Goal: Task Accomplishment & Management: Manage account settings

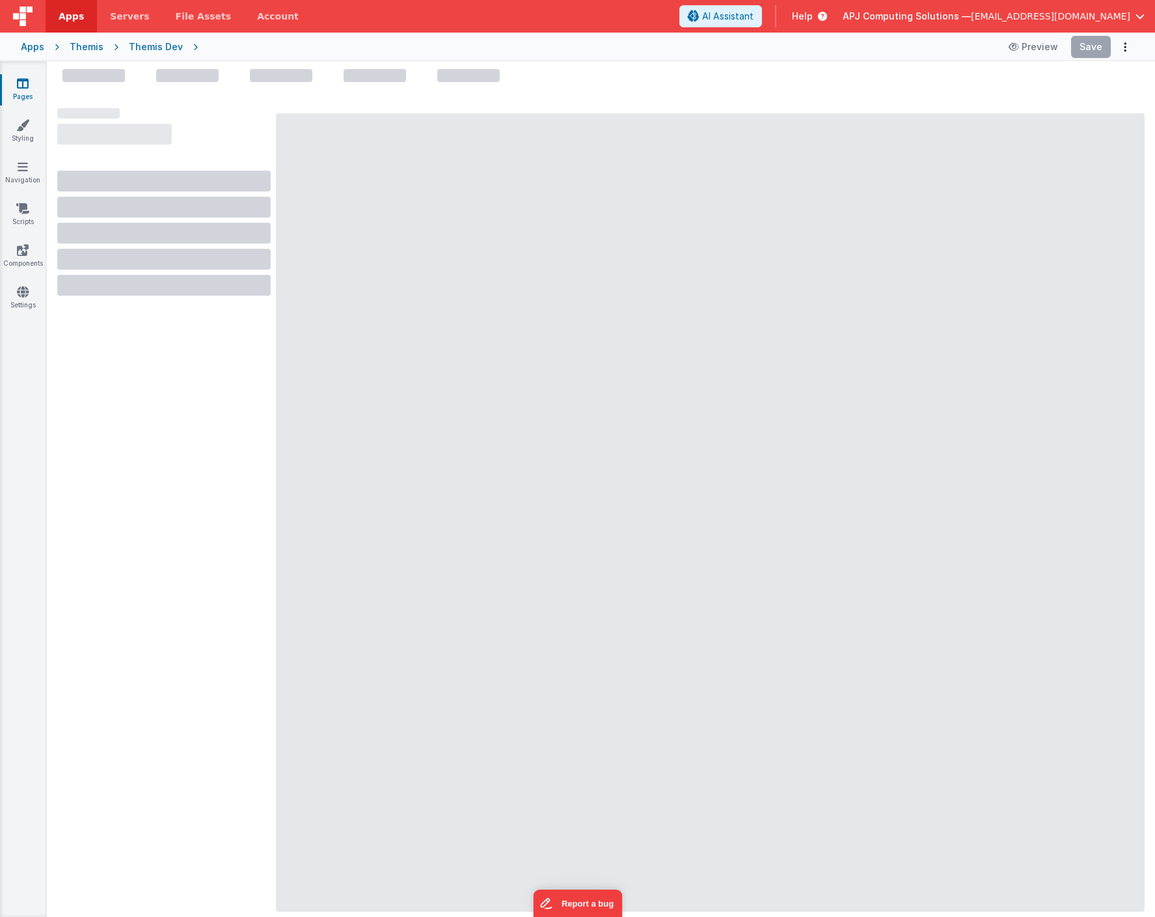
click at [1120, 16] on span "[EMAIL_ADDRESS][DOMAIN_NAME]" at bounding box center [1050, 16] width 159 height 13
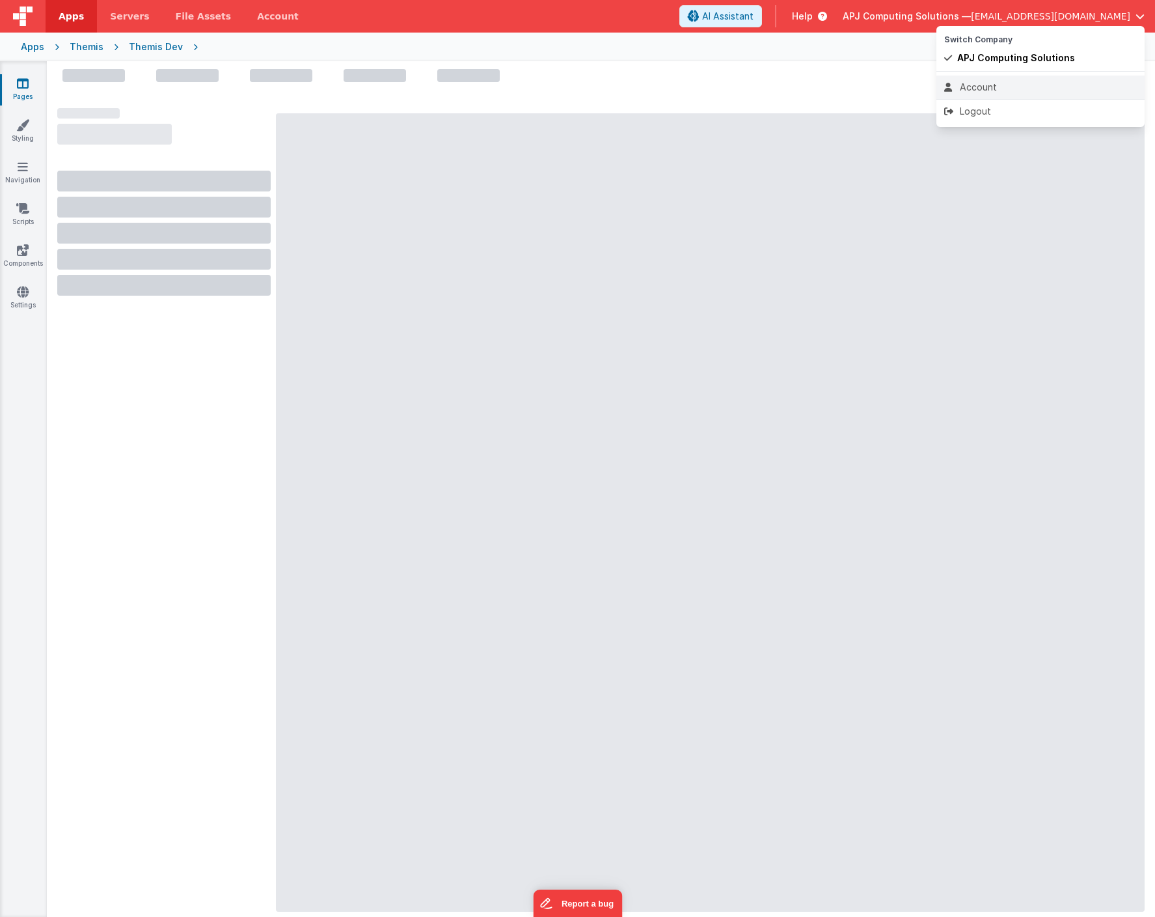
click at [974, 84] on div "Account" at bounding box center [1041, 87] width 193 height 13
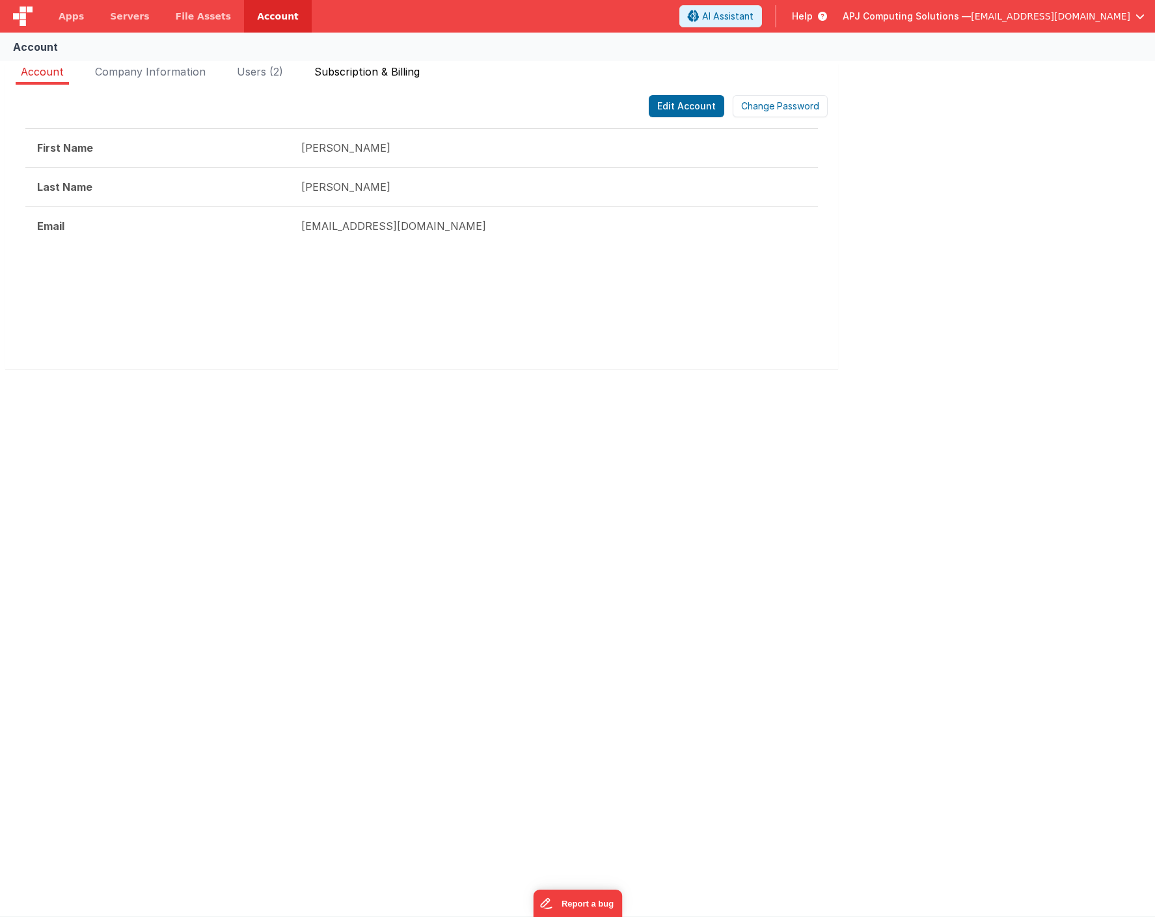
click at [374, 77] on span "Subscription & Billing" at bounding box center [366, 71] width 105 height 13
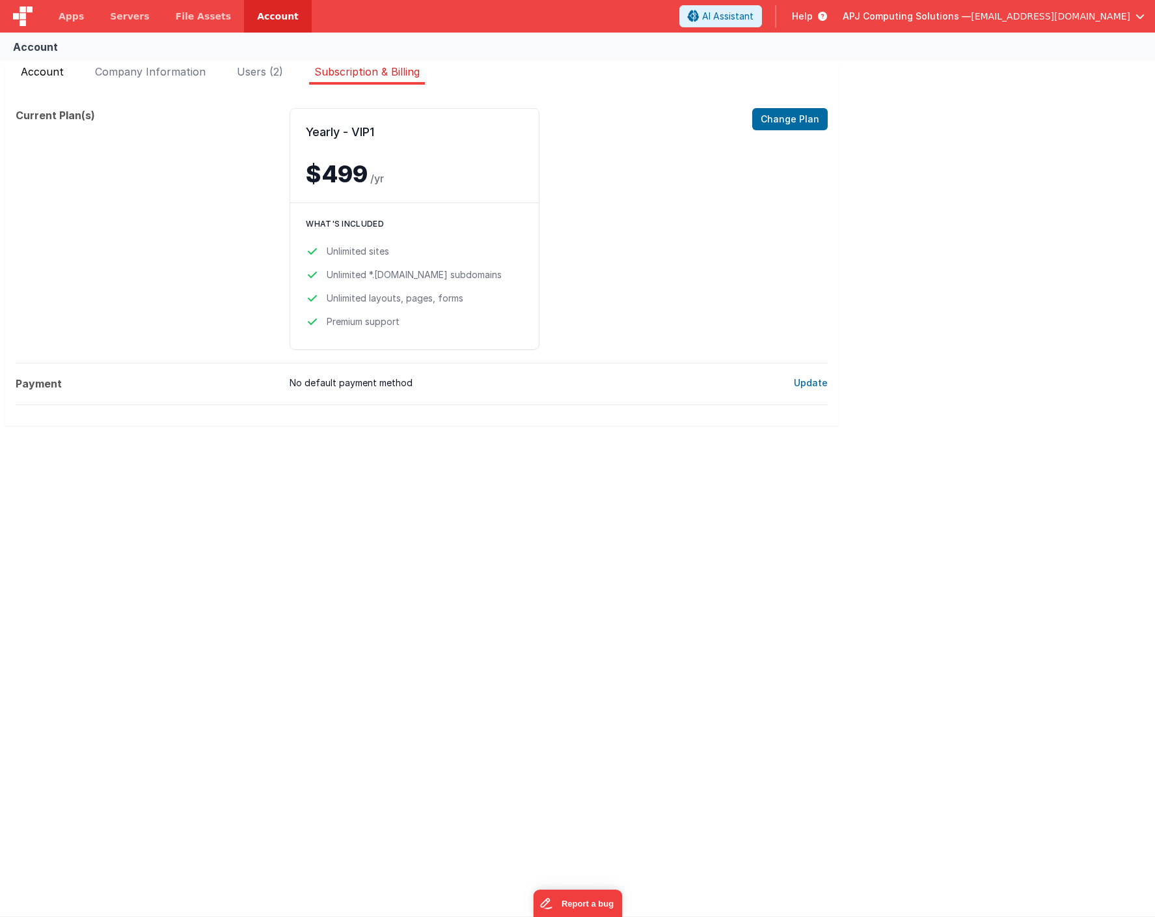
click at [36, 68] on span "Account" at bounding box center [42, 71] width 43 height 13
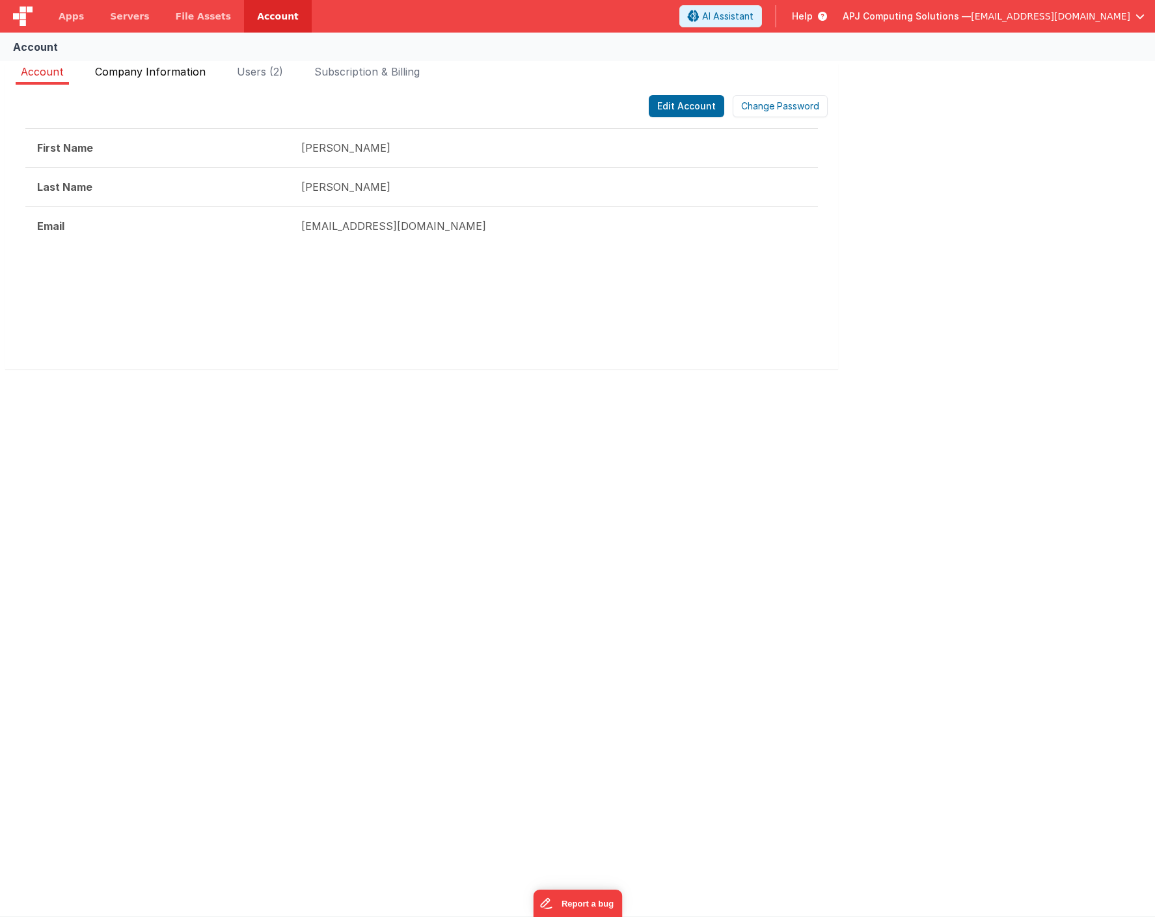
click at [131, 74] on span "Company Information" at bounding box center [150, 71] width 111 height 13
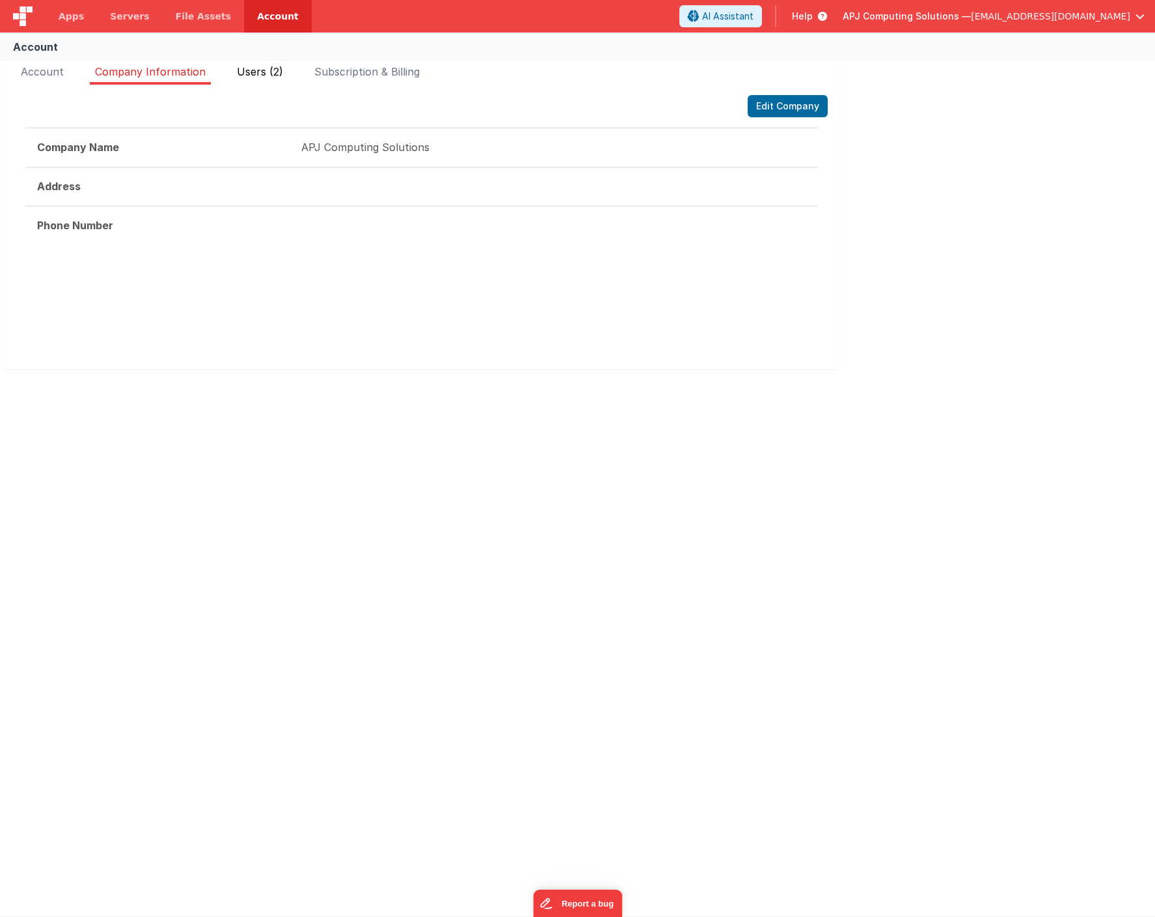
click at [247, 71] on span "Users (2)" at bounding box center [260, 71] width 46 height 13
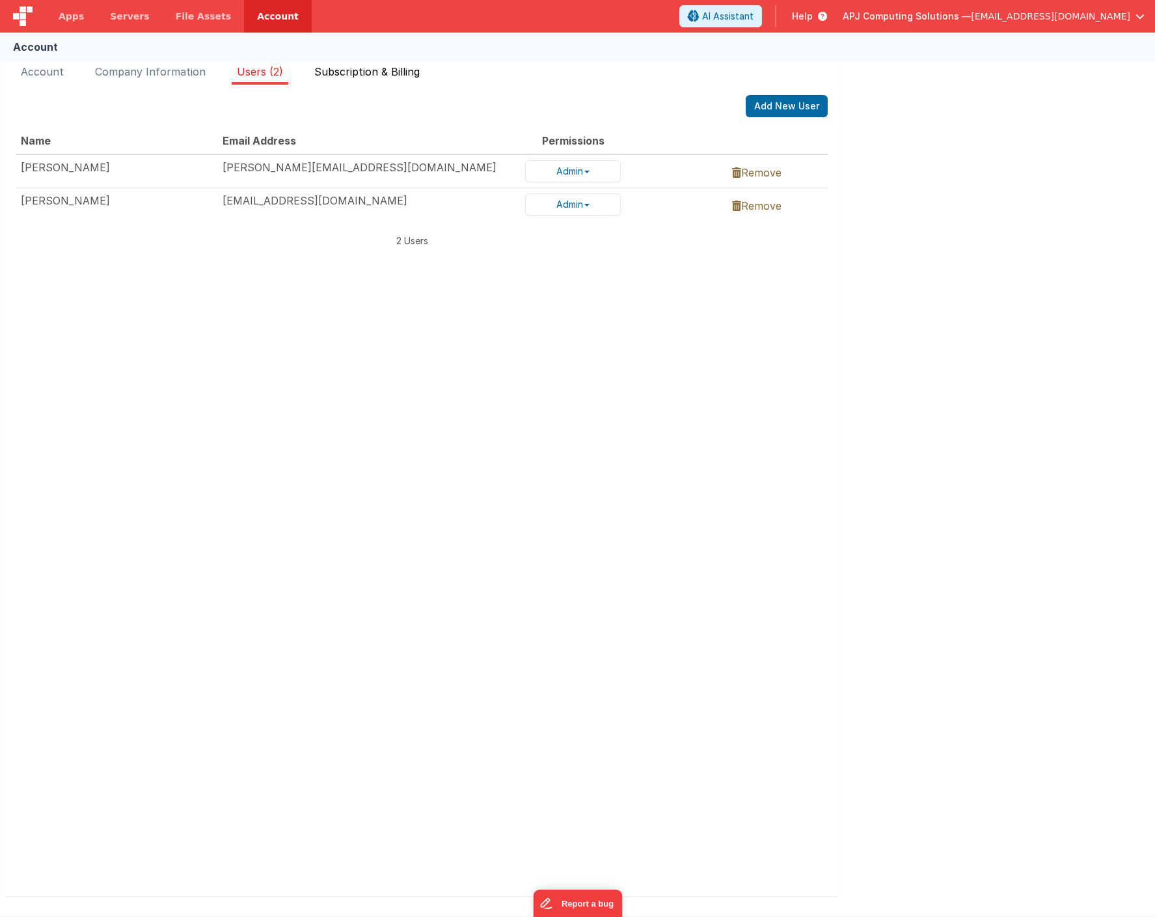
click at [355, 70] on span "Subscription & Billing" at bounding box center [366, 71] width 105 height 13
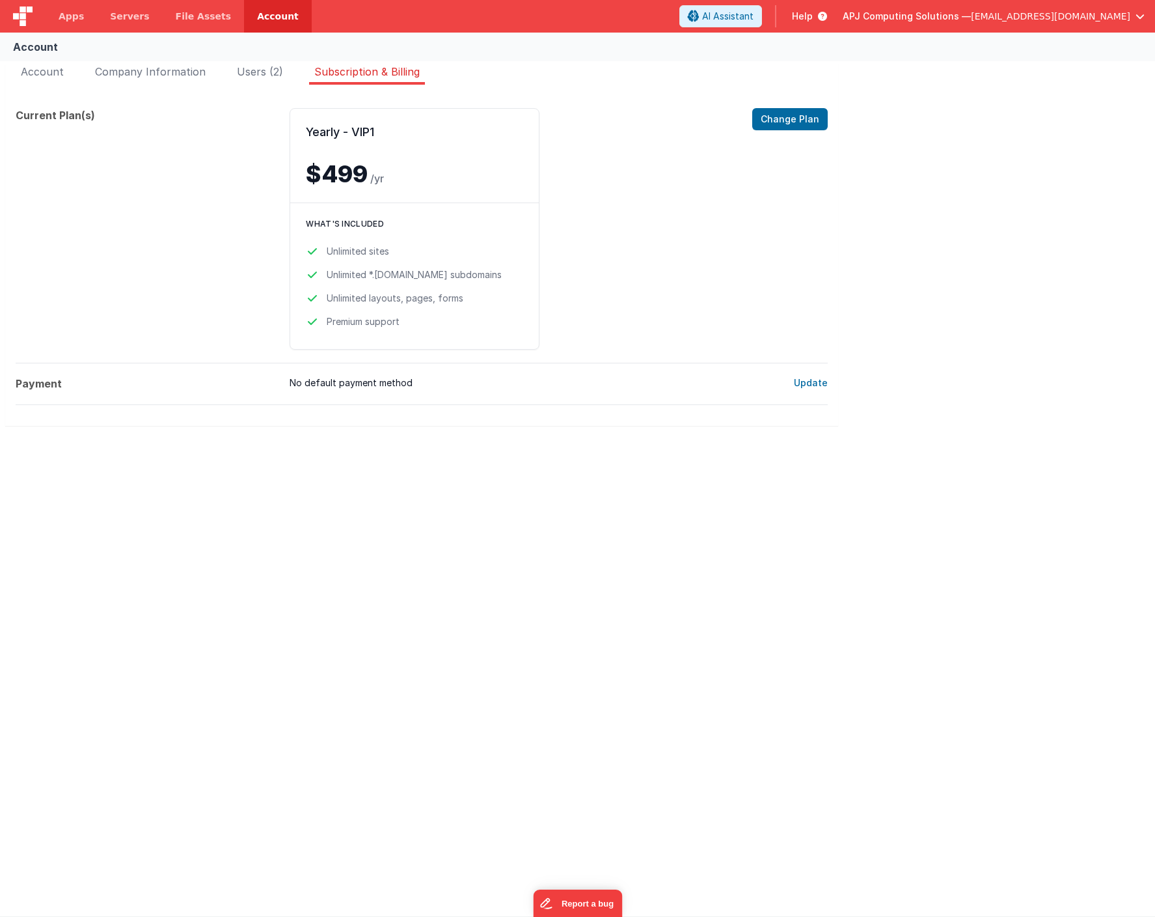
click at [647, 118] on div "Yearly - VIP1 $499 /yr Change Plan What's included Unlimited sites Unlimited *.…" at bounding box center [516, 229] width 452 height 242
click at [130, 163] on dt "Current Plan(s)" at bounding box center [148, 229] width 264 height 242
click at [49, 70] on span "Account" at bounding box center [42, 71] width 43 height 13
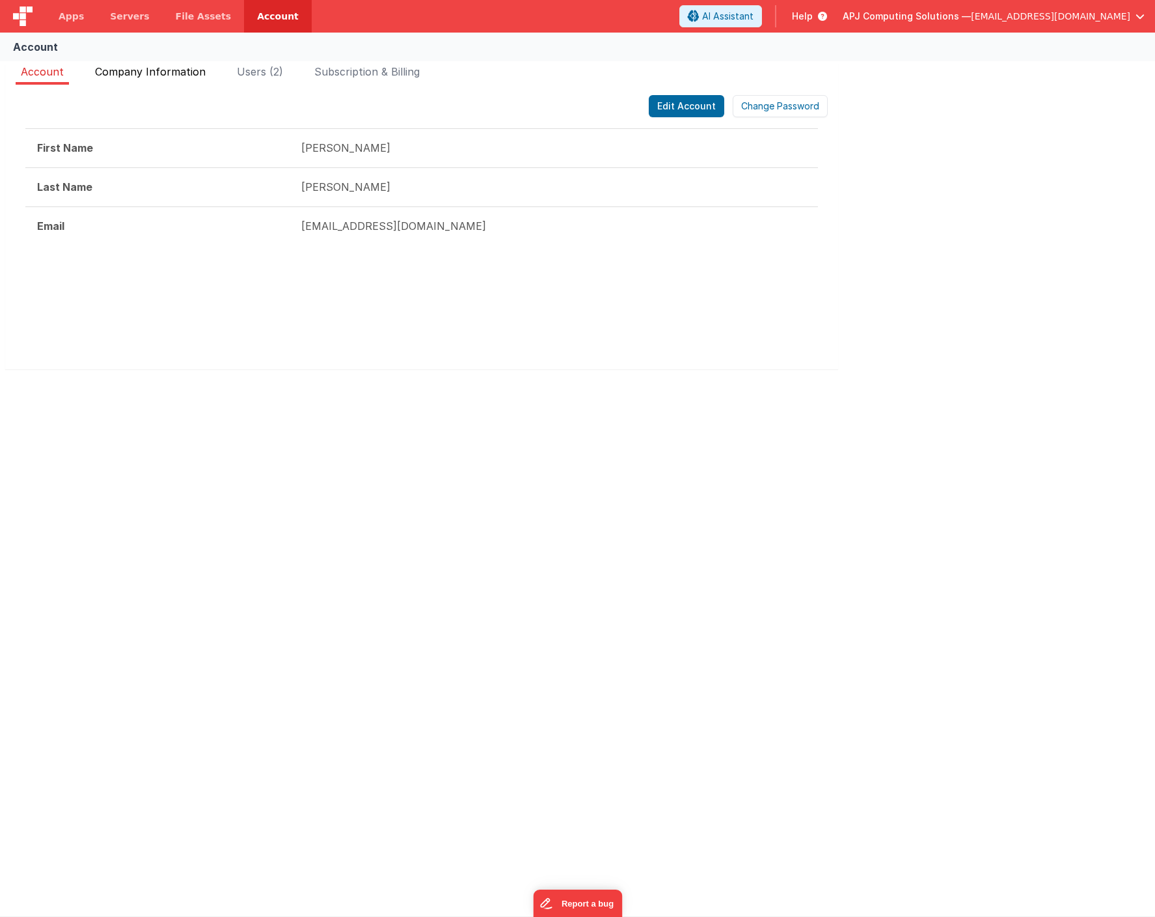
click at [145, 70] on span "Company Information" at bounding box center [150, 71] width 111 height 13
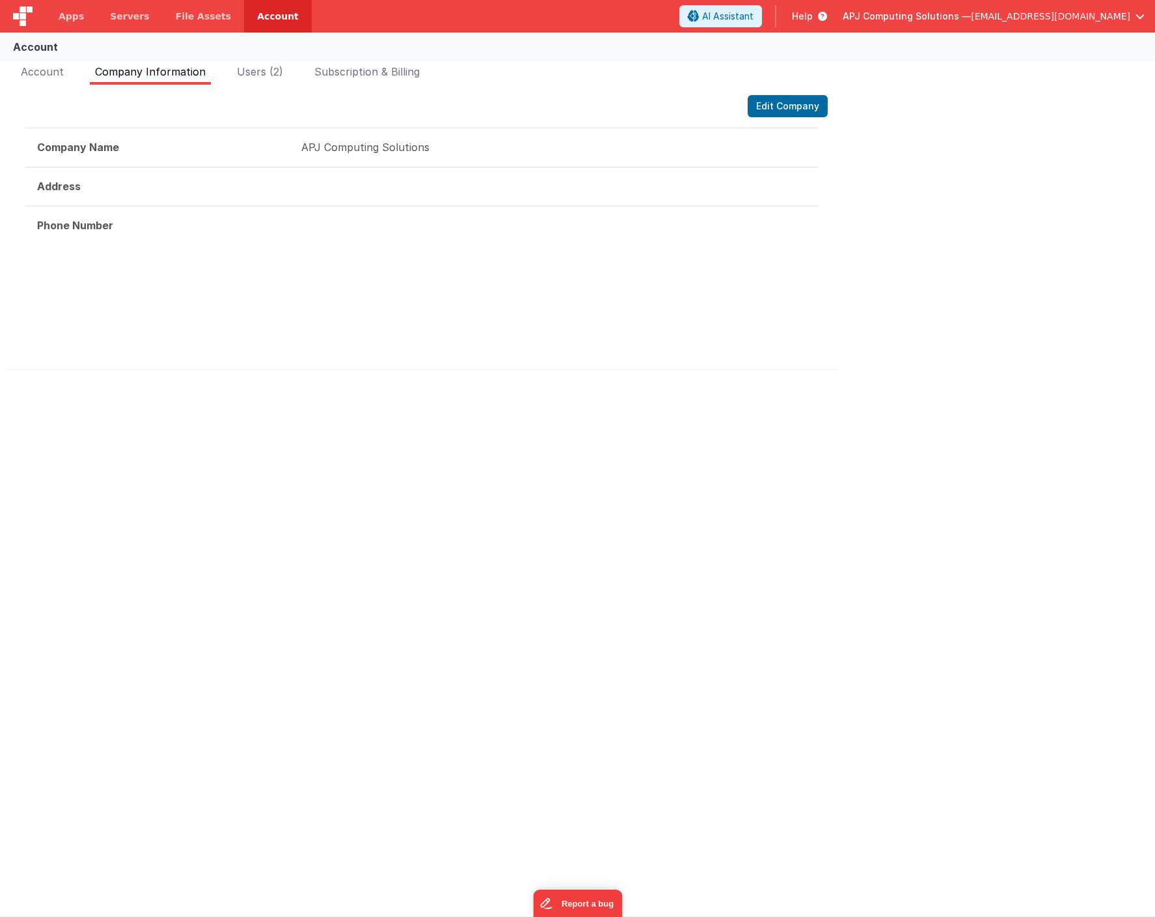
click at [145, 70] on span "Company Information" at bounding box center [150, 71] width 111 height 13
click at [348, 69] on span "Subscription & Billing" at bounding box center [366, 71] width 105 height 13
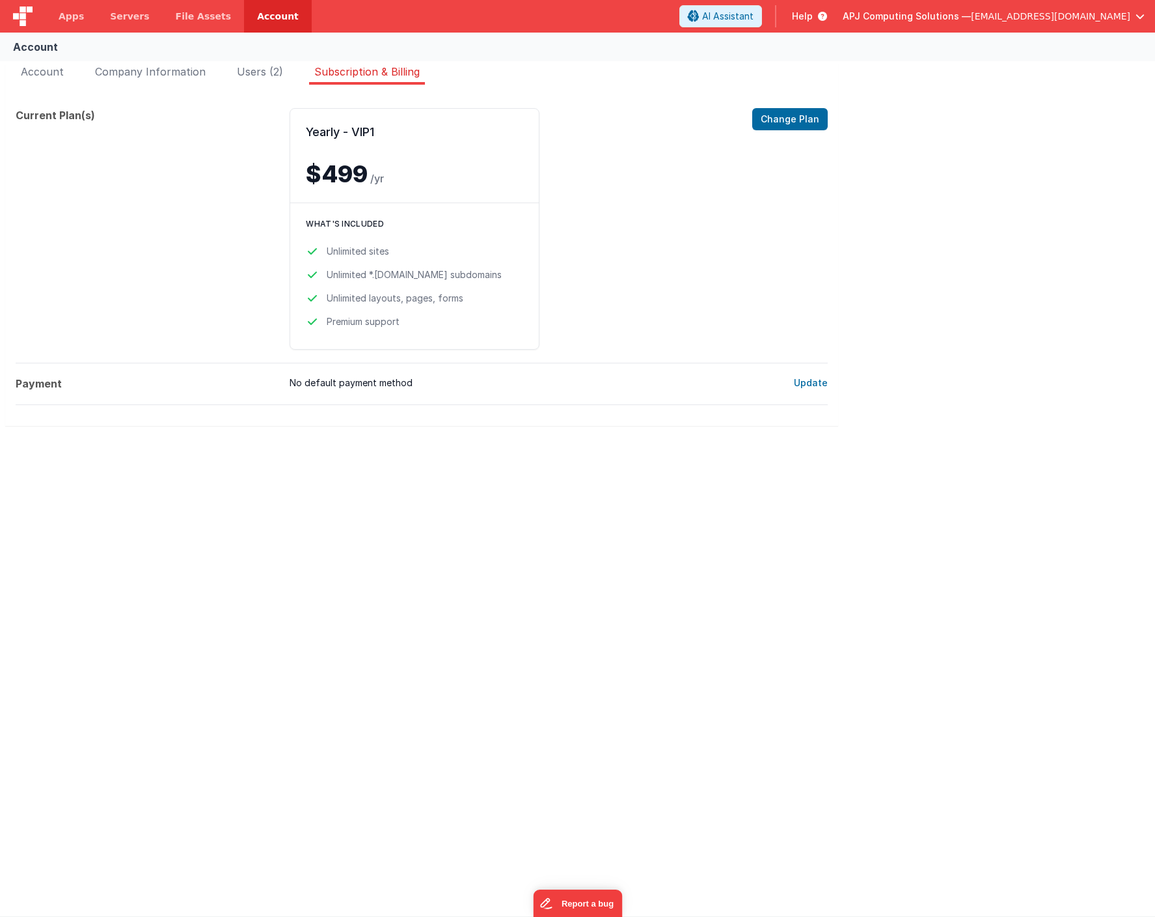
click at [206, 221] on dt "Current Plan(s)" at bounding box center [148, 229] width 264 height 242
click at [431, 213] on div "What's included Unlimited sites Unlimited *.[DOMAIN_NAME] subdomains Unlimited …" at bounding box center [414, 275] width 249 height 146
click at [803, 115] on button "Change Plan" at bounding box center [791, 119] width 76 height 22
click at [158, 75] on span "Company Information" at bounding box center [150, 71] width 111 height 13
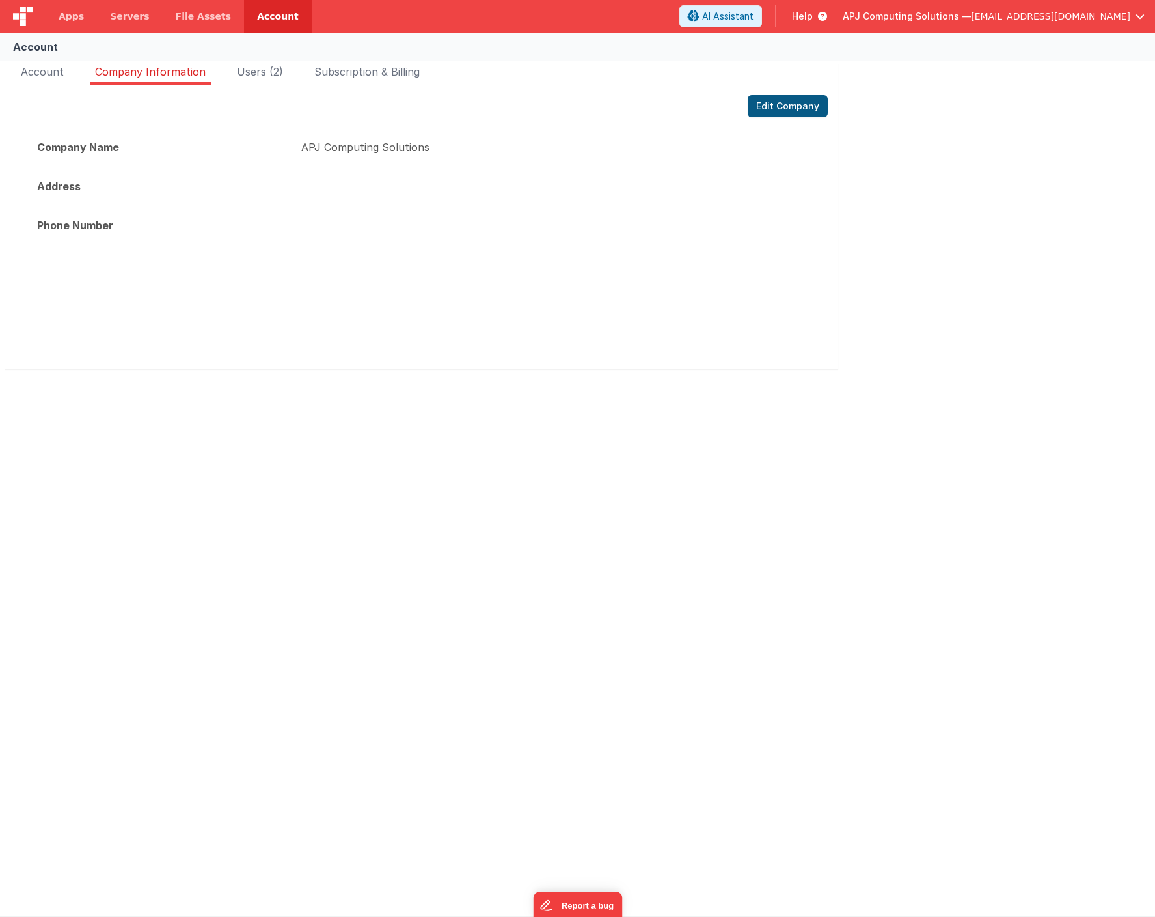
click at [769, 111] on button "Edit Company" at bounding box center [788, 106] width 80 height 22
click at [55, 70] on span "Account" at bounding box center [42, 71] width 43 height 13
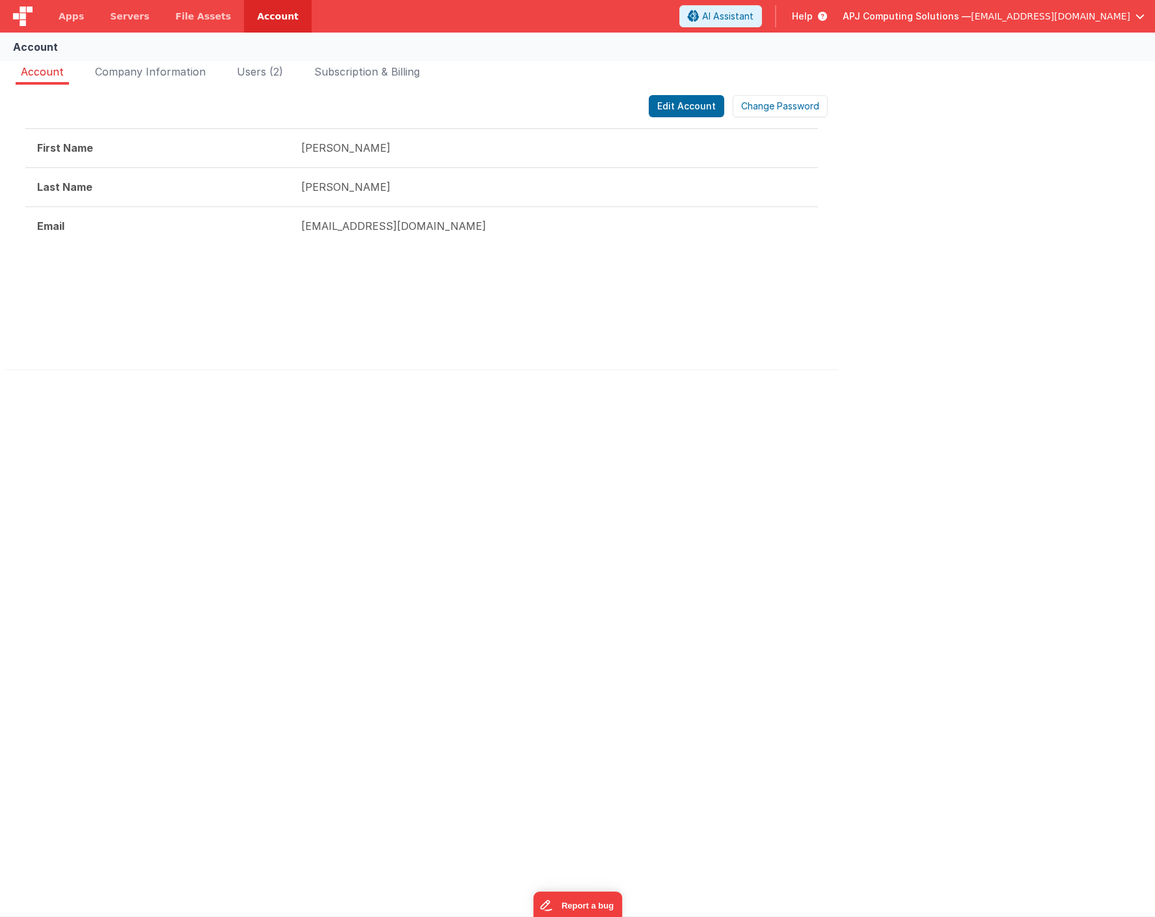
click at [242, 213] on td "Email" at bounding box center [157, 225] width 264 height 38
click at [501, 238] on td "[EMAIL_ADDRESS][DOMAIN_NAME]" at bounding box center [554, 225] width 529 height 38
click at [421, 231] on td "[EMAIL_ADDRESS][DOMAIN_NAME]" at bounding box center [554, 225] width 529 height 38
click at [1137, 14] on span "button" at bounding box center [1140, 16] width 9 height 9
click at [742, 370] on button at bounding box center [577, 458] width 1155 height 917
